Goal: Obtain resource: Download file/media

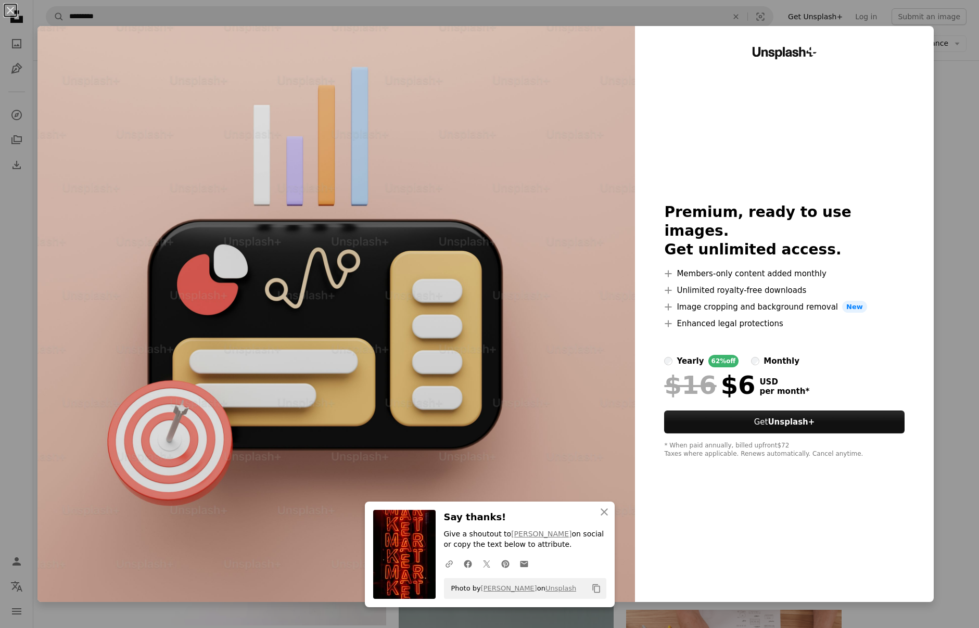
scroll to position [2193, 0]
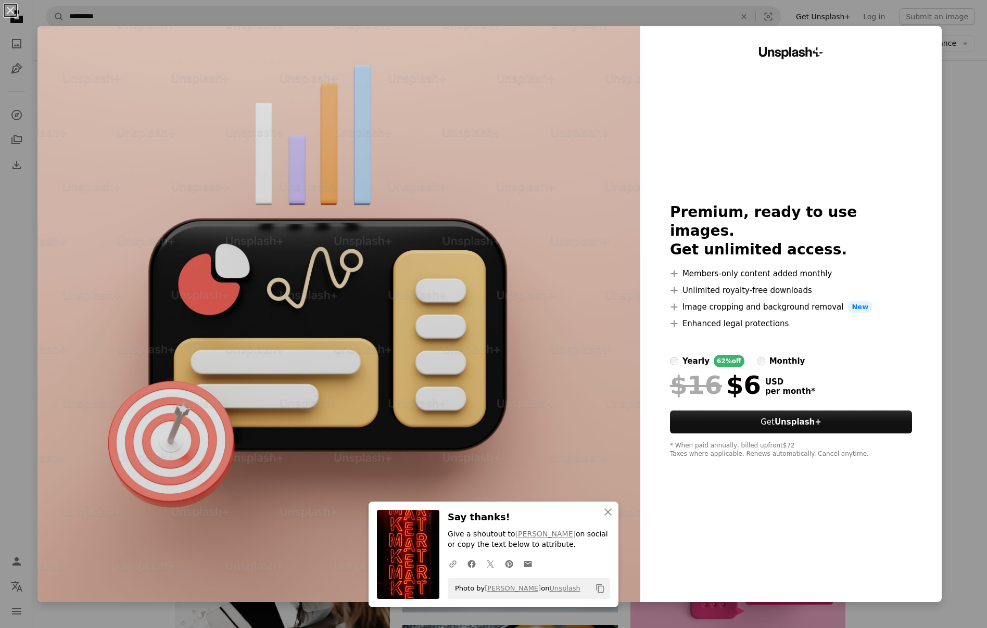
click at [927, 160] on div "Unsplash+ Premium, ready to use images. Get unlimited access. A plus sign Membe…" at bounding box center [790, 314] width 301 height 576
click at [940, 174] on div "An X shape An X shape Close Say thanks! Give a shoutout to [PERSON_NAME] on soc…" at bounding box center [493, 314] width 987 height 628
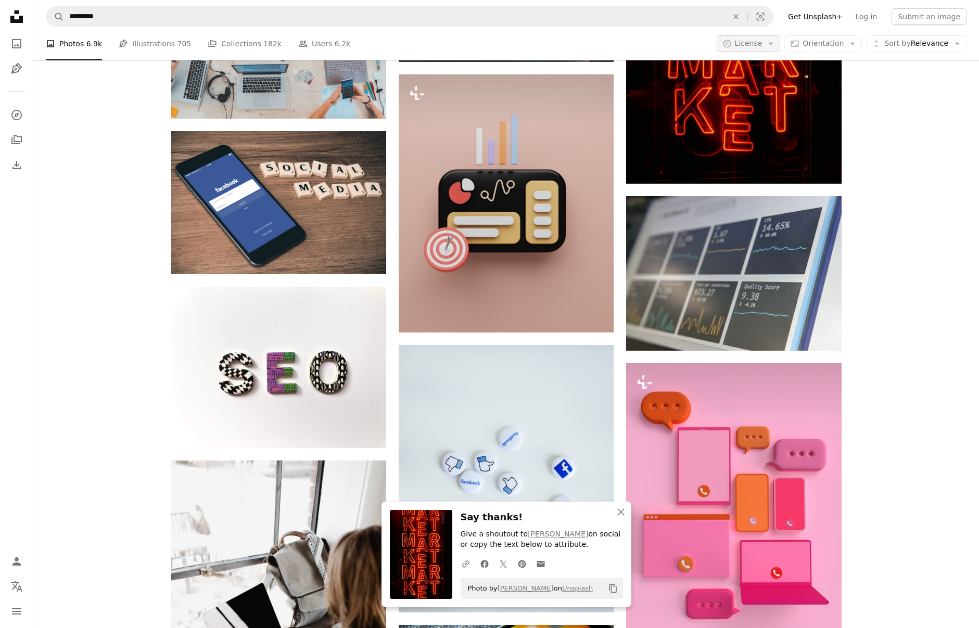
click at [769, 42] on button "A copyright icon © License Arrow down" at bounding box center [749, 43] width 64 height 17
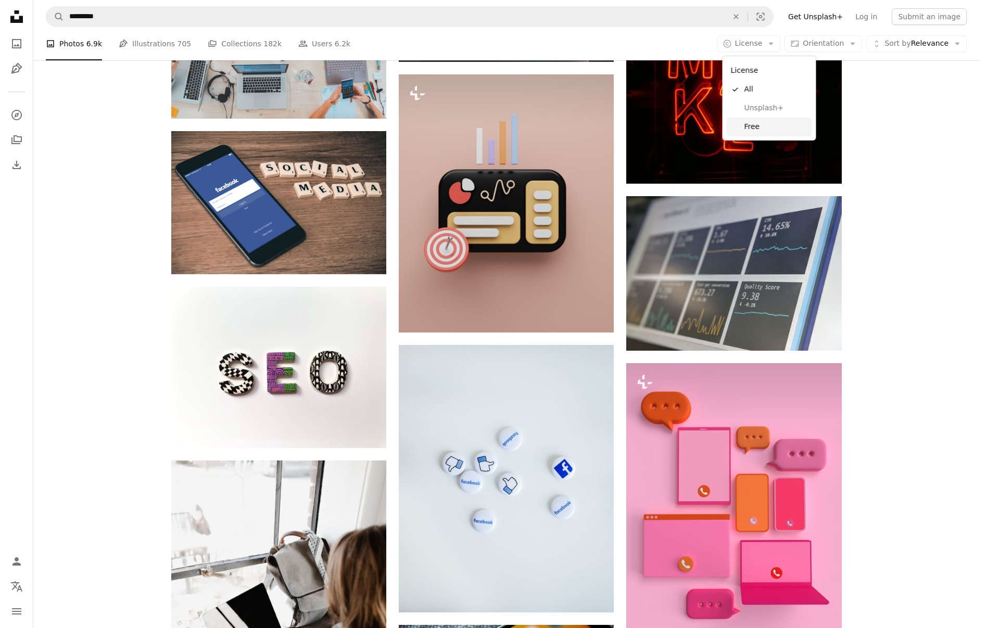
click at [762, 130] on span "Free" at bounding box center [775, 127] width 63 height 10
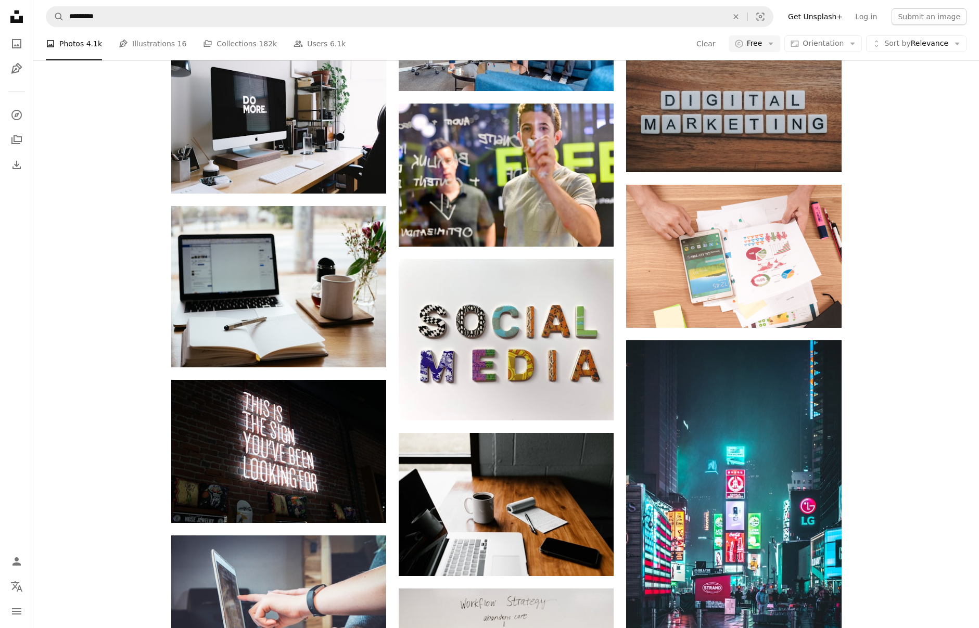
scroll to position [3385, 0]
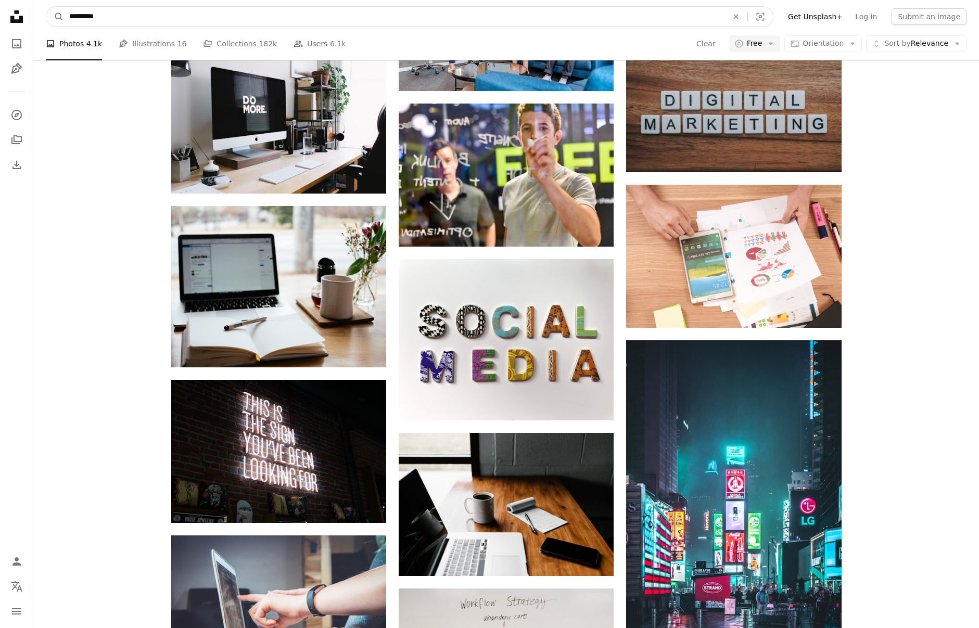
drag, startPoint x: 124, startPoint y: 16, endPoint x: 30, endPoint y: 11, distance: 93.8
click at [31, 9] on div "Unsplash logo Unsplash Home A photo Pen Tool A compass A stack of folders Downl…" at bounding box center [489, 340] width 979 height 5067
type input "**********"
click button "A magnifying glass" at bounding box center [55, 17] width 18 height 20
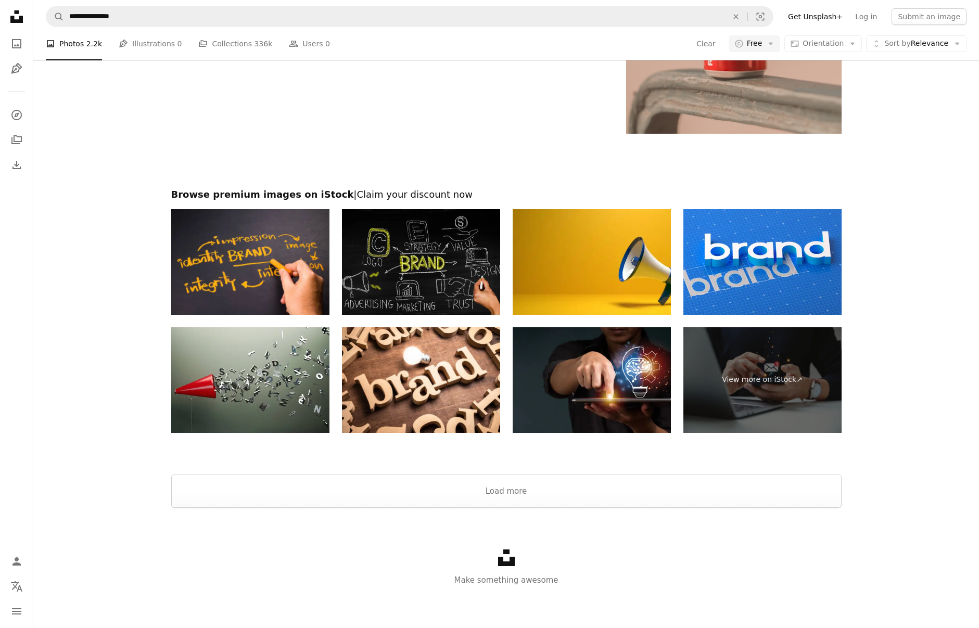
scroll to position [1953, 0]
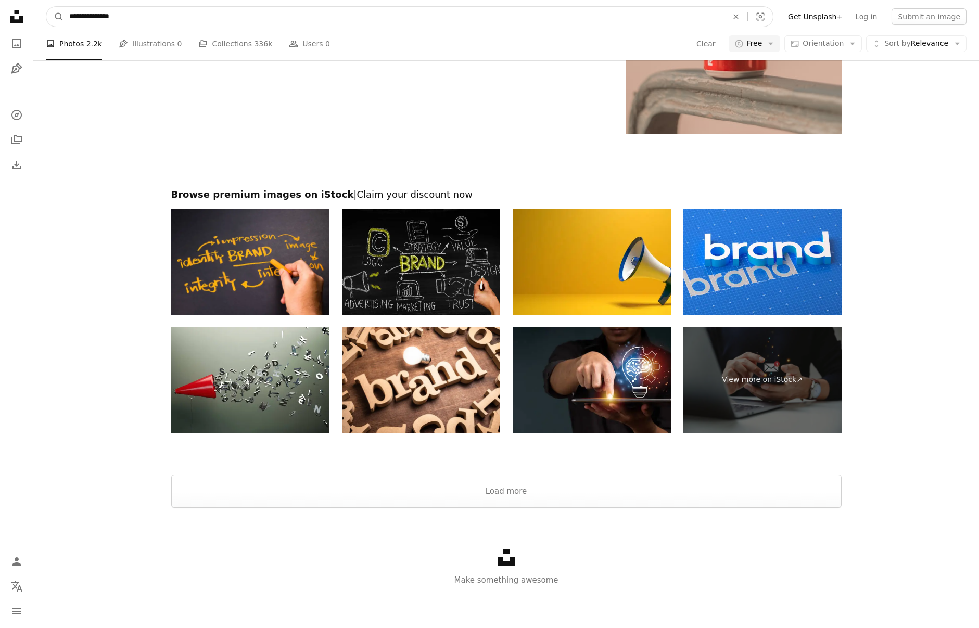
click at [119, 16] on input "**********" at bounding box center [394, 17] width 660 height 20
drag, startPoint x: 119, startPoint y: 16, endPoint x: 3, endPoint y: 21, distance: 116.2
